Goal: Contribute content: Contribute content

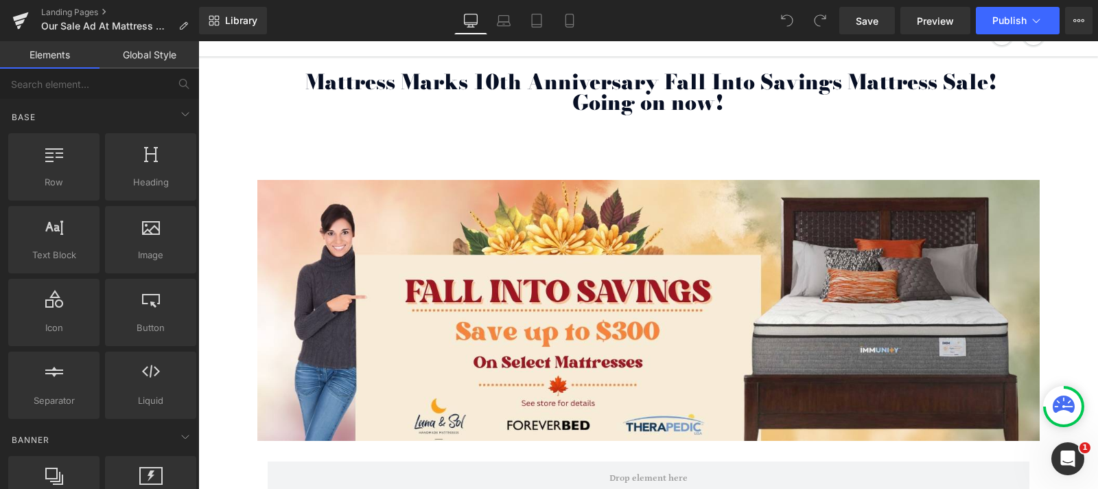
scroll to position [231, 0]
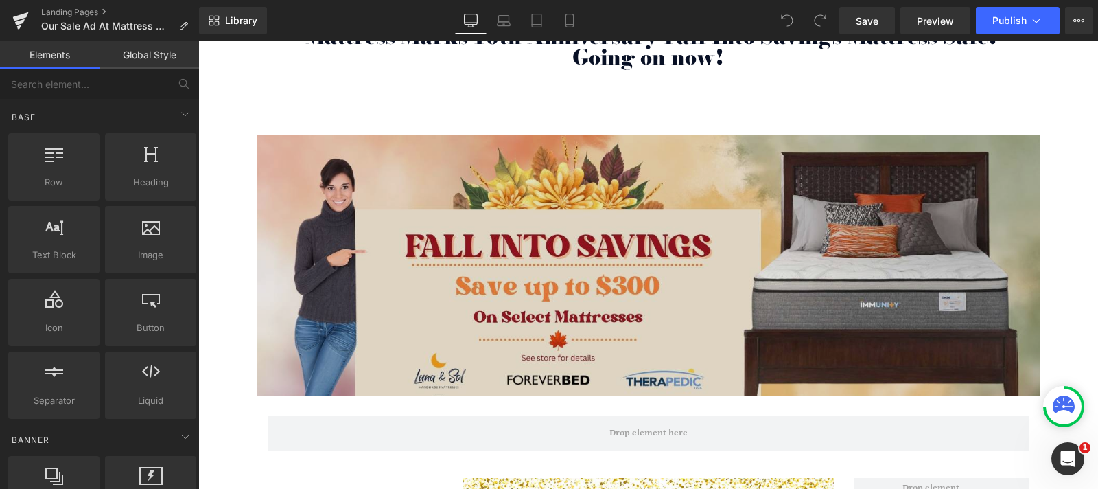
click at [521, 277] on img at bounding box center [648, 265] width 782 height 261
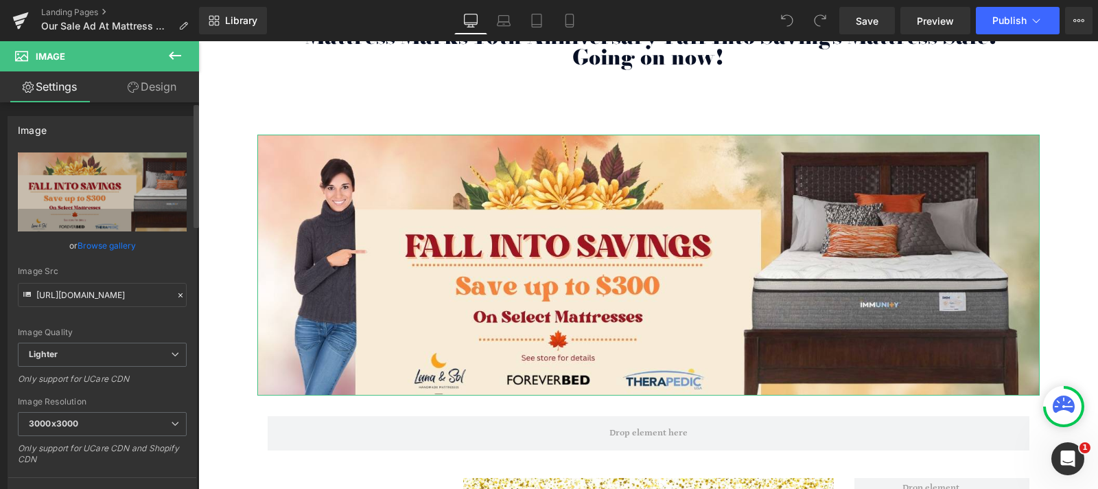
click at [113, 245] on link "Browse gallery" at bounding box center [107, 245] width 58 height 24
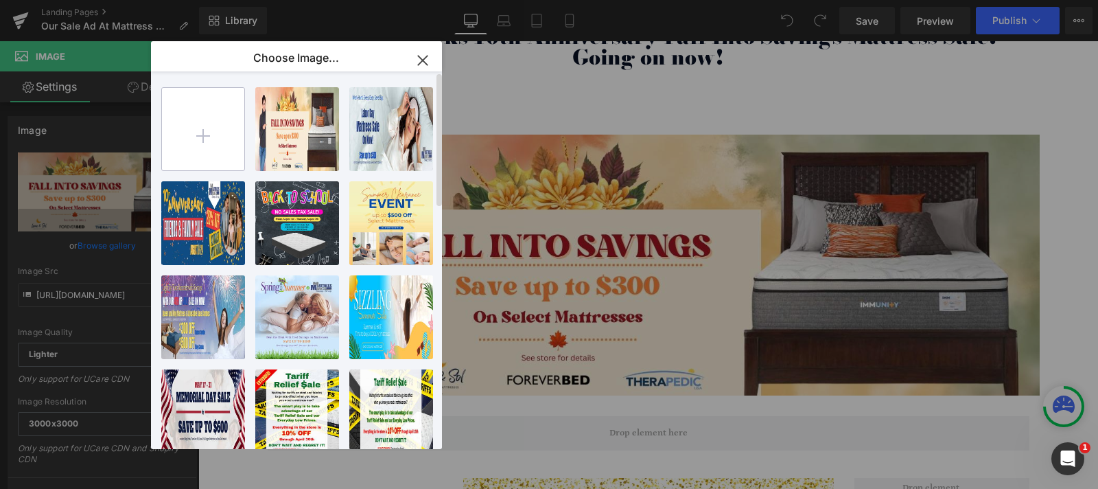
click at [214, 134] on input "file" at bounding box center [203, 129] width 82 height 82
type input "C:\fakepath\Mattress Marks Save up to $700 1500x500.jpg"
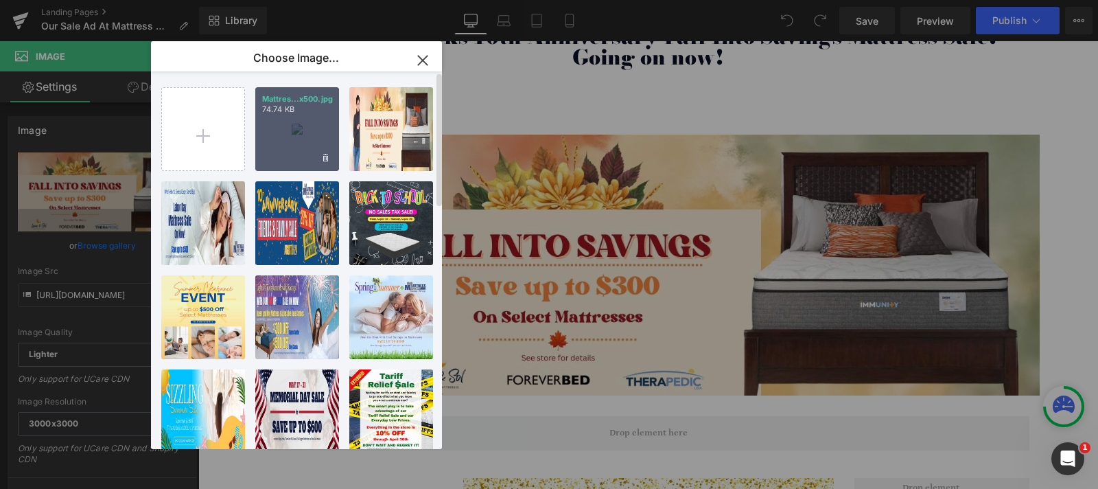
click at [294, 132] on div "Mattres...x500.jpg 74.74 KB" at bounding box center [297, 129] width 84 height 84
type input "[URL][DOMAIN_NAME]"
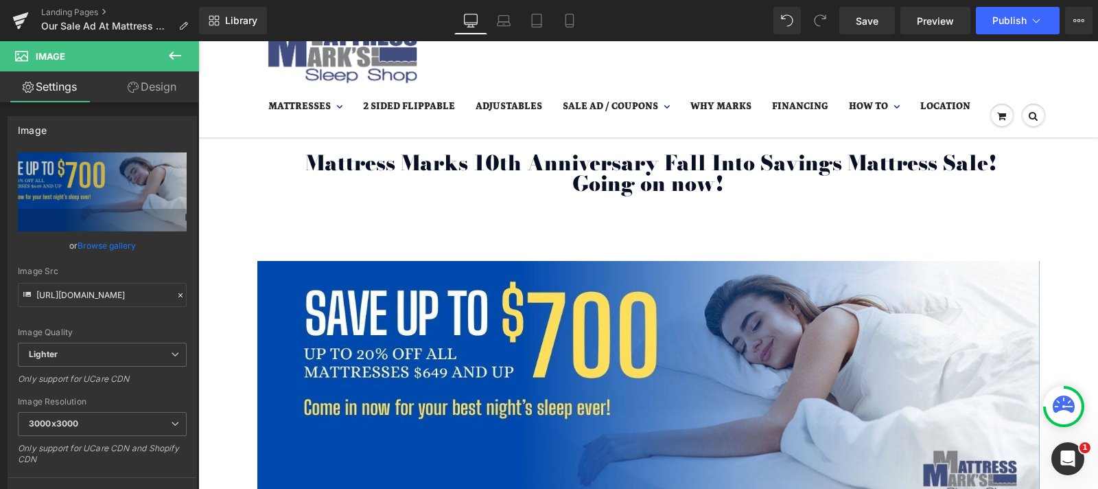
scroll to position [103, 0]
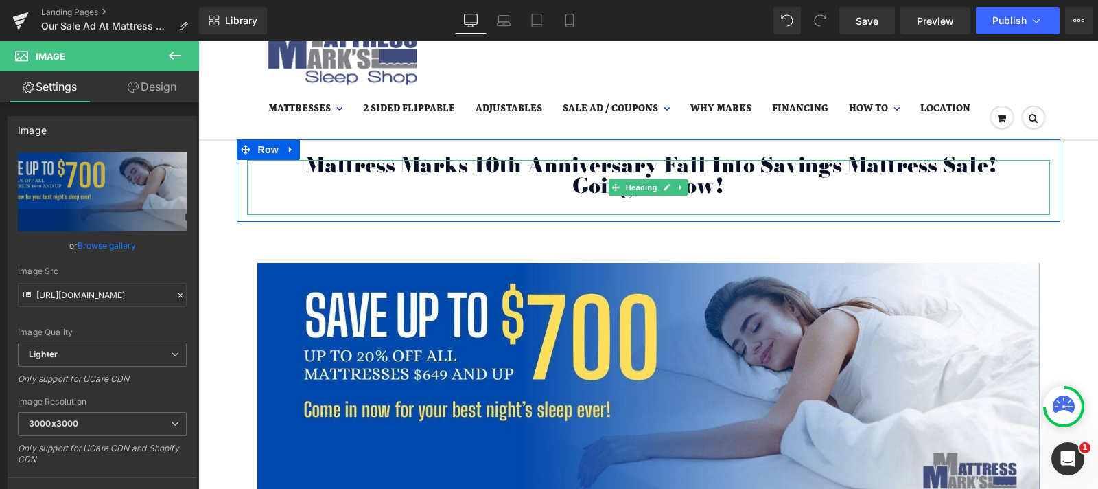
click at [706, 183] on span "Going on now!" at bounding box center [648, 186] width 152 height 32
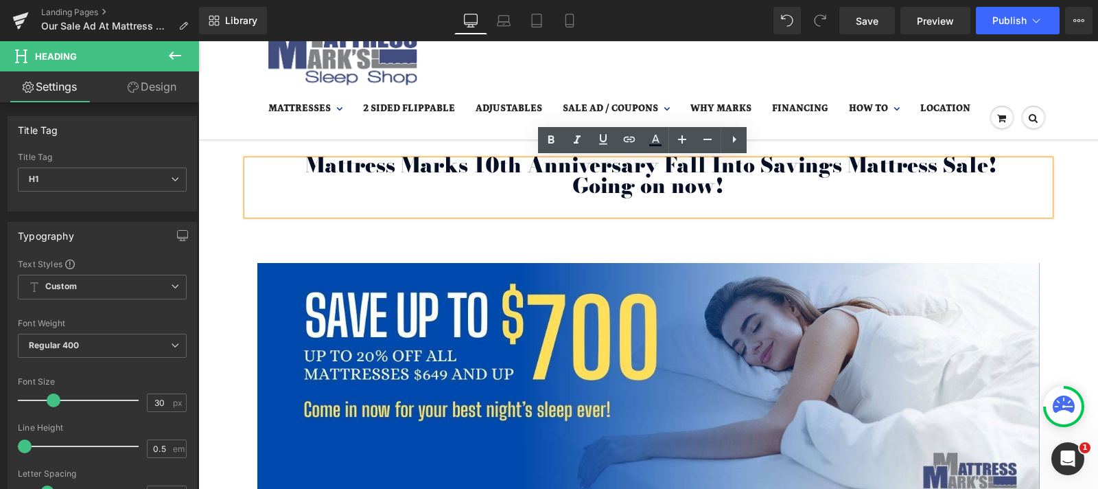
click at [706, 183] on span "Going on now!" at bounding box center [648, 186] width 152 height 32
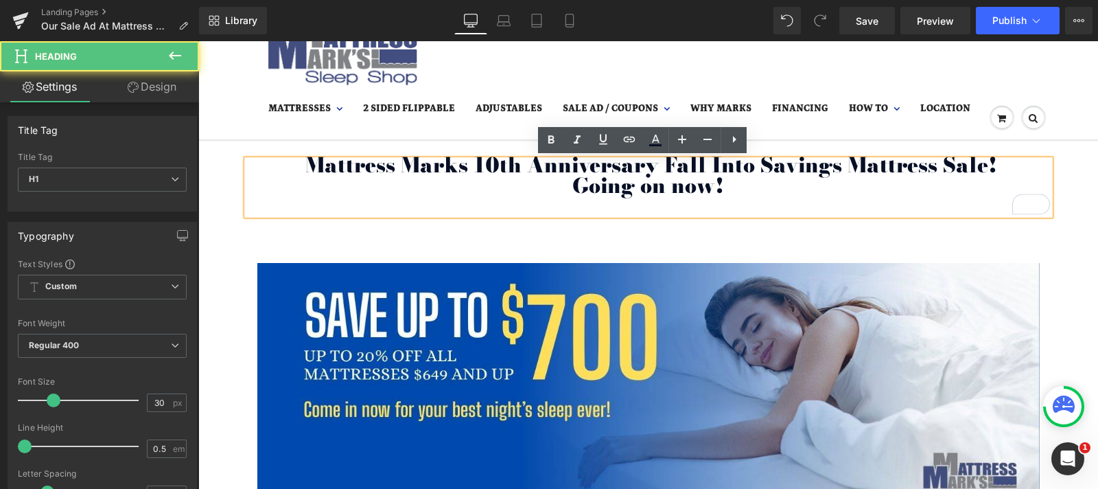
click at [924, 169] on span "Mattress Marks 10th Anniversary Fall Into Savings Mattress Sale!" at bounding box center [651, 165] width 692 height 32
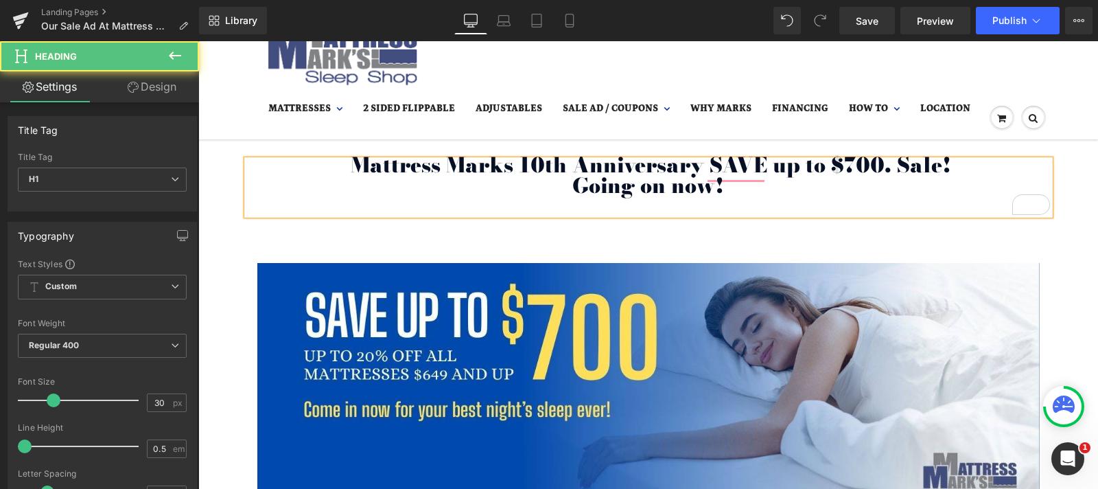
click at [962, 161] on h1 "Mattress Marks 10th Anniversary SAVE up to $700. Sale!" at bounding box center [648, 165] width 803 height 10
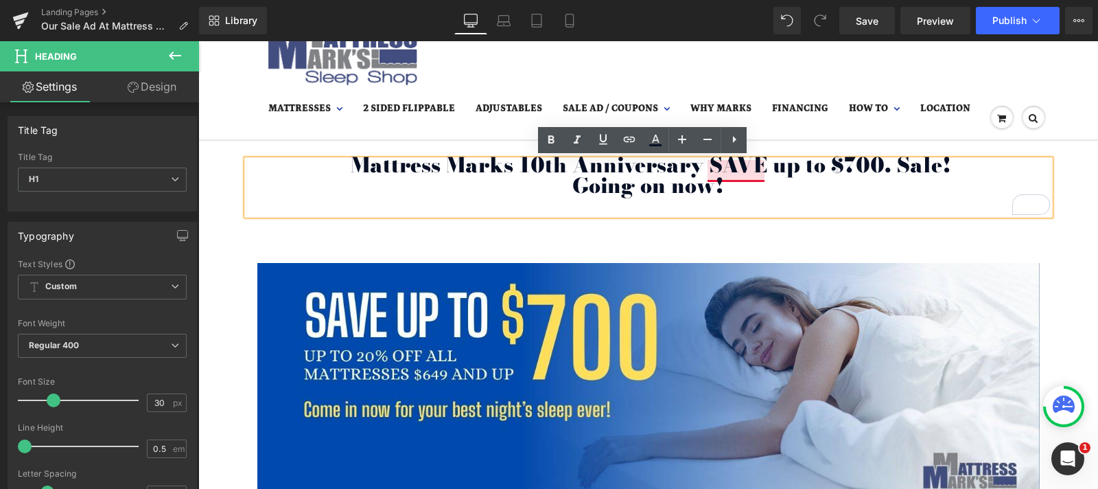
click at [702, 163] on span "Mattress Marks 10th Anniversary SAVE up to $700. Sale!" at bounding box center [651, 165] width 600 height 32
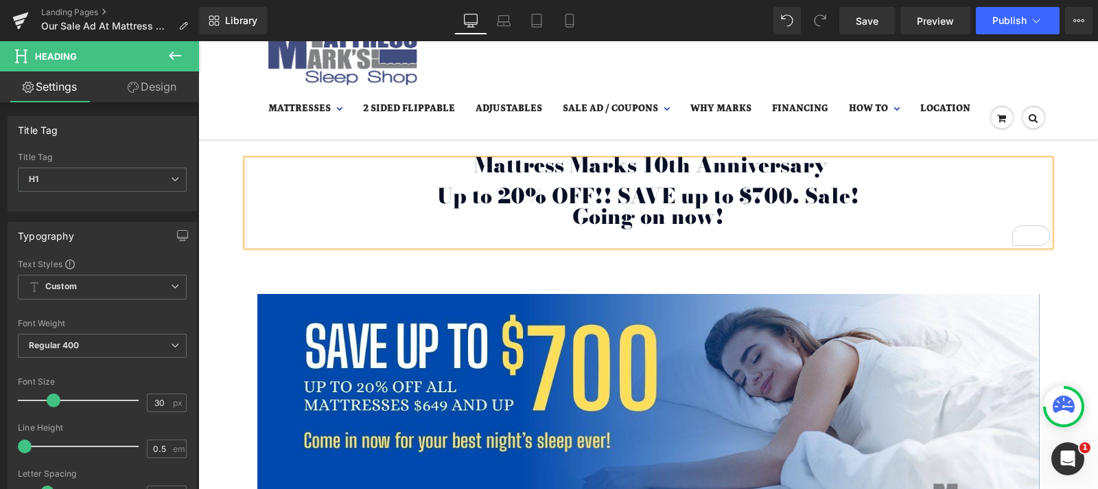
click at [743, 223] on div "To enrich screen reader interactions, please activate Accessibility in Grammarl…" at bounding box center [648, 229] width 803 height 14
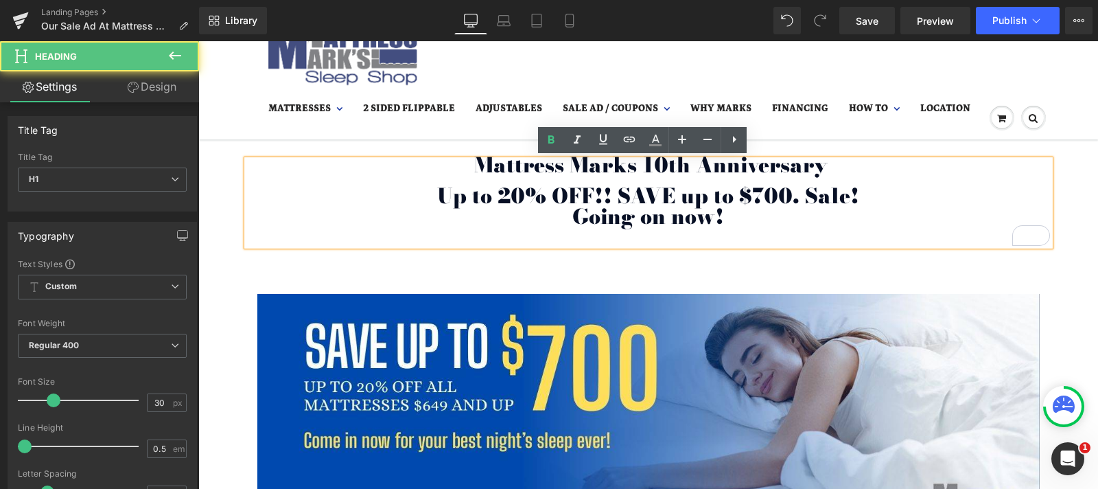
click at [733, 218] on h1 "Going on now!" at bounding box center [648, 216] width 803 height 10
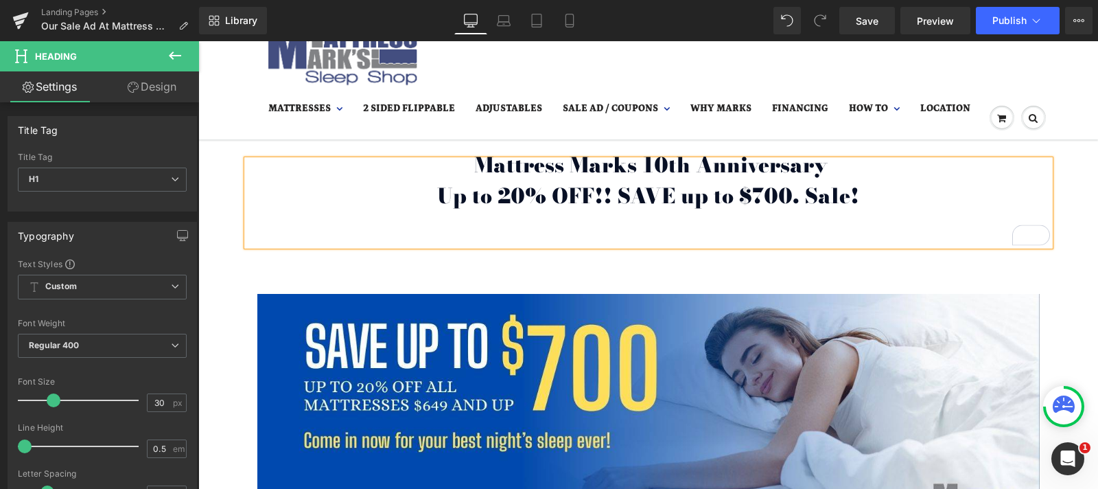
click at [469, 162] on span "To enrich screen reader interactions, please activate Accessibility in Grammarl…" at bounding box center [471, 165] width 5 height 32
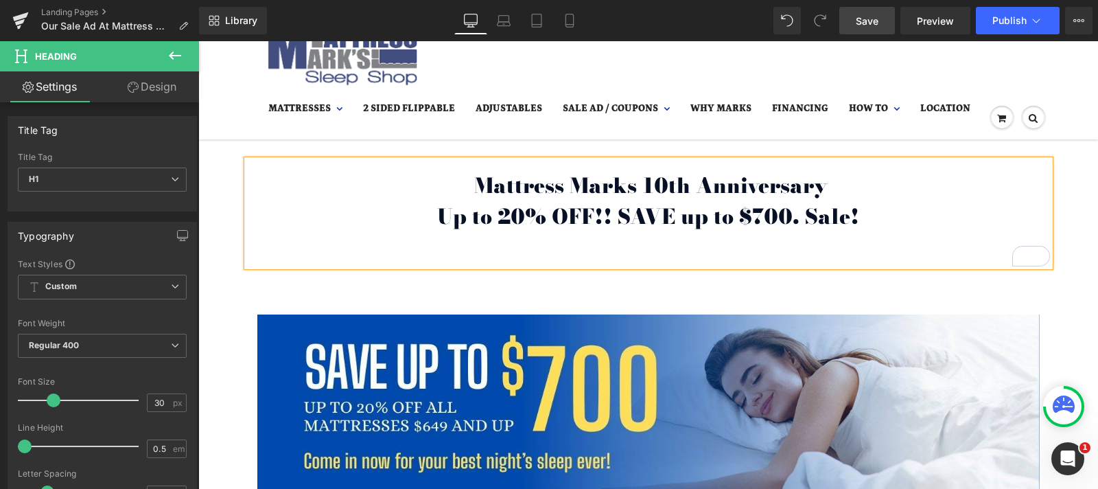
click at [866, 19] on span "Save" at bounding box center [867, 21] width 23 height 14
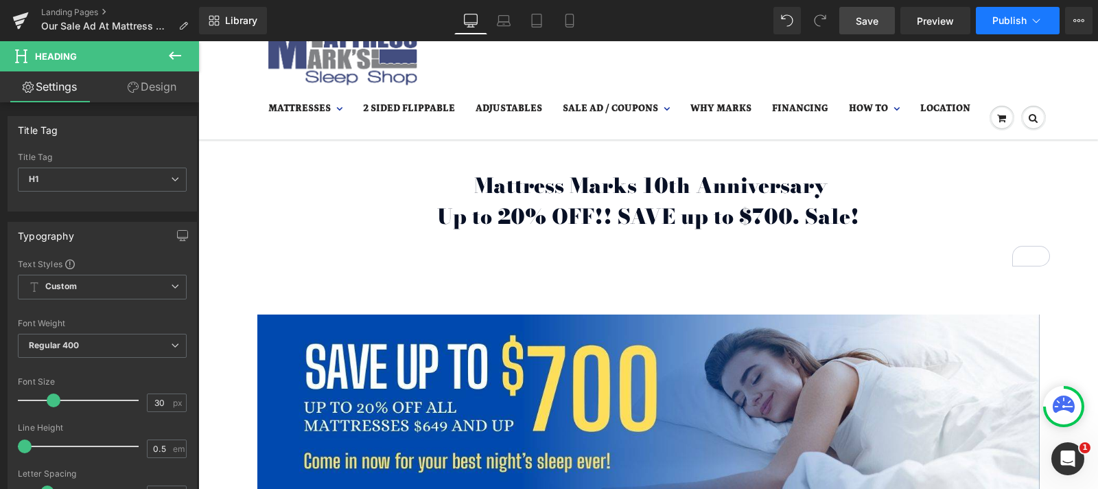
click at [1029, 17] on button "Publish" at bounding box center [1018, 20] width 84 height 27
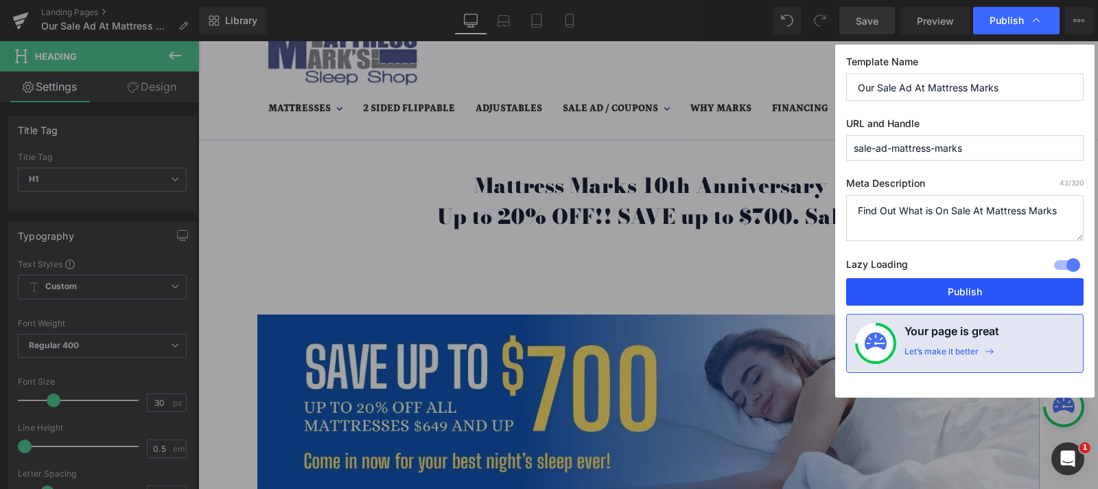
click at [965, 290] on button "Publish" at bounding box center [964, 291] width 237 height 27
